Goal: Transaction & Acquisition: Download file/media

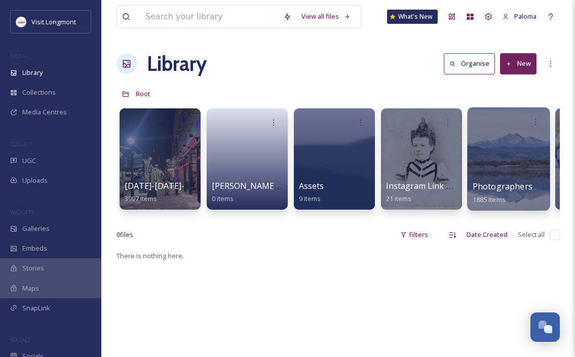
click at [512, 135] on div at bounding box center [508, 158] width 83 height 103
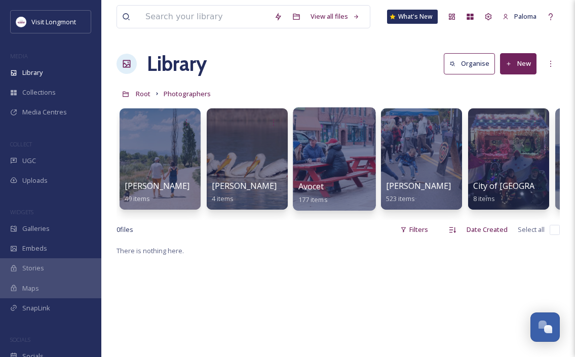
click at [317, 146] on div at bounding box center [334, 158] width 83 height 103
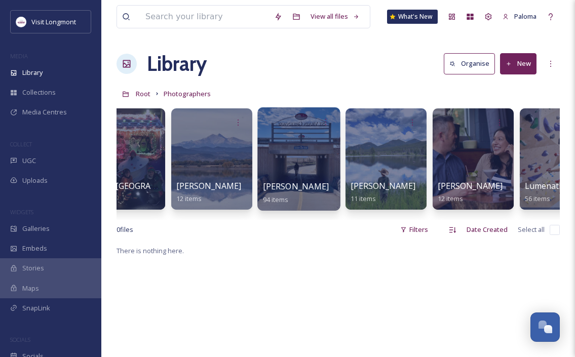
scroll to position [0, 384]
click at [282, 170] on div at bounding box center [298, 158] width 83 height 103
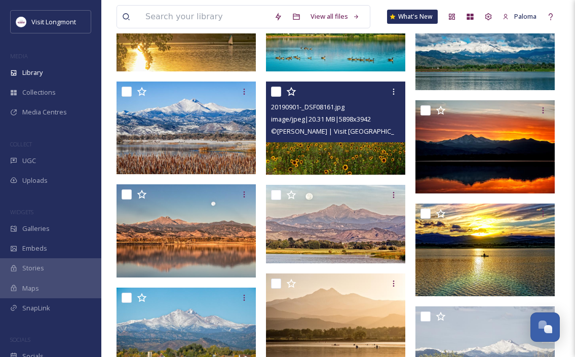
scroll to position [254, 0]
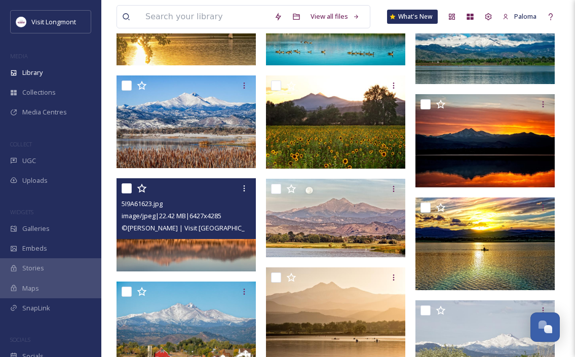
click at [171, 254] on img at bounding box center [185, 224] width 139 height 93
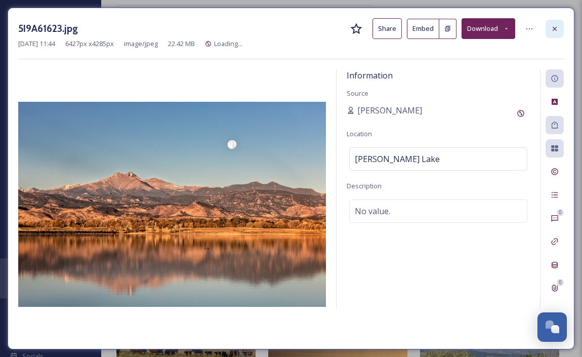
click at [554, 35] on div at bounding box center [555, 29] width 18 height 18
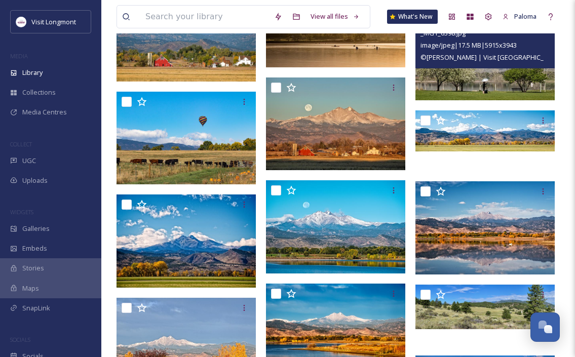
scroll to position [554, 0]
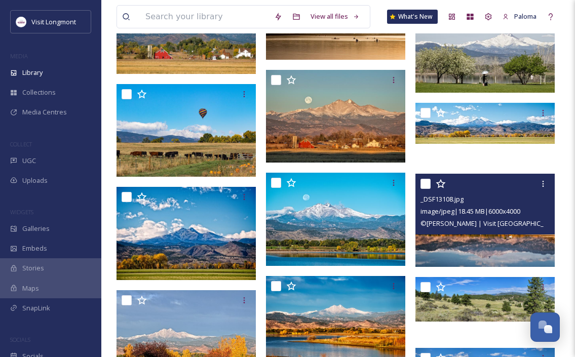
click at [473, 240] on img at bounding box center [484, 220] width 139 height 93
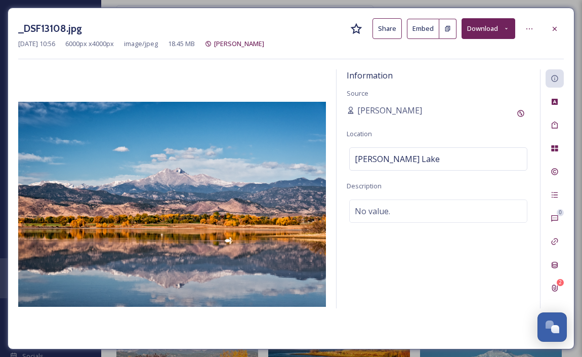
click at [475, 35] on button "Download" at bounding box center [489, 28] width 54 height 21
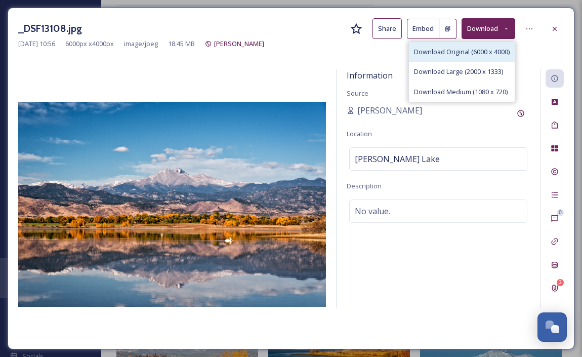
click at [462, 55] on span "Download Original (6000 x 4000)" at bounding box center [462, 52] width 96 height 10
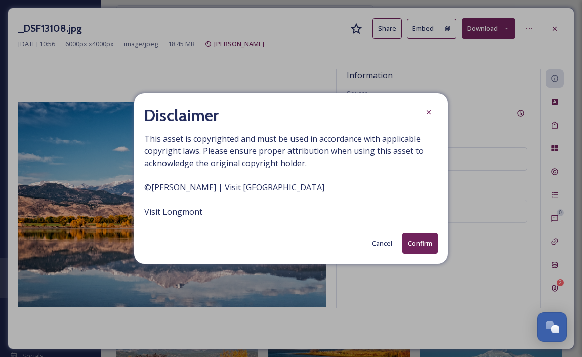
click at [417, 247] on button "Confirm" at bounding box center [419, 243] width 35 height 21
